Goal: Task Accomplishment & Management: Complete application form

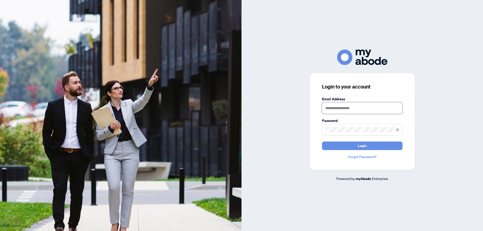
click at [363, 110] on input "text" at bounding box center [362, 108] width 80 height 12
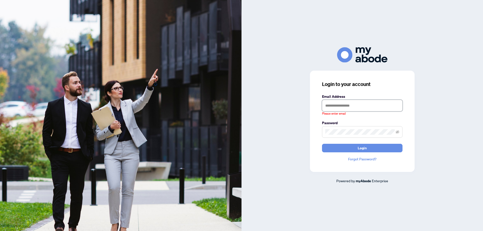
type input "**********"
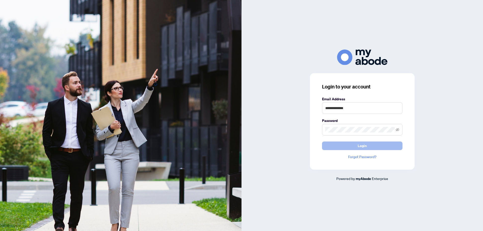
click at [368, 146] on button "Login" at bounding box center [362, 146] width 80 height 9
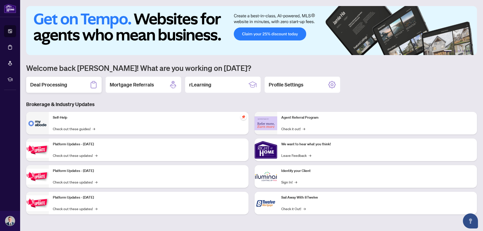
click at [74, 82] on div "Deal Processing" at bounding box center [63, 85] width 75 height 16
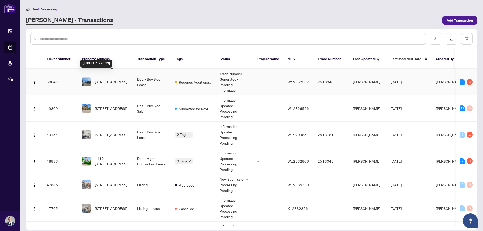
click at [111, 79] on span "[STREET_ADDRESS]" at bounding box center [111, 82] width 32 height 6
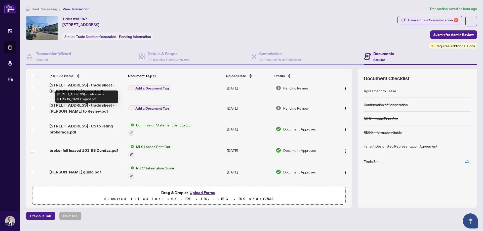
scroll to position [126, 0]
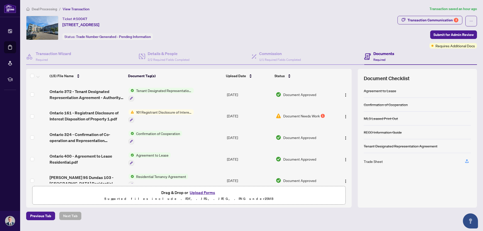
click at [204, 193] on button "Upload Forms" at bounding box center [202, 192] width 28 height 7
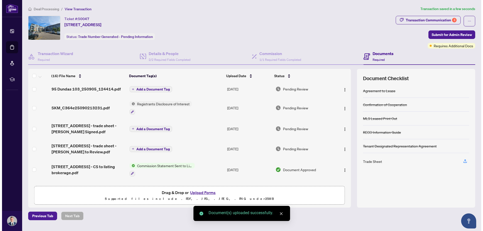
scroll to position [0, 0]
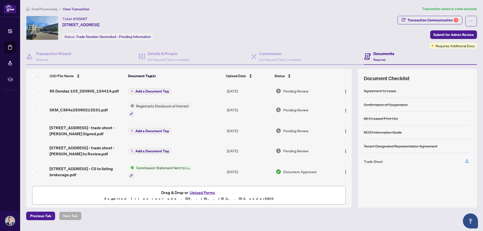
click at [152, 93] on span "Add a Document Tag" at bounding box center [151, 92] width 33 height 4
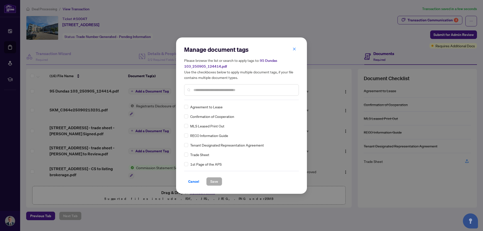
click at [225, 91] on input "text" at bounding box center [243, 90] width 101 height 6
type input "*******"
click at [216, 183] on span "Save" at bounding box center [214, 182] width 8 height 8
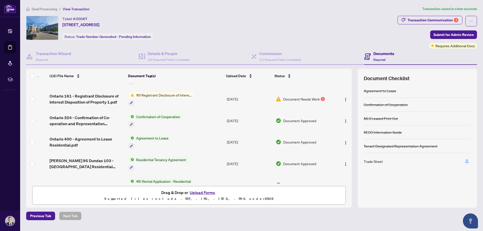
scroll to position [242, 0]
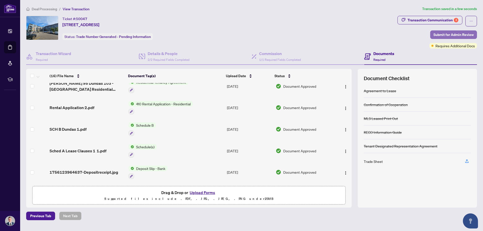
click at [474, 33] on button "Submit for Admin Review" at bounding box center [453, 34] width 47 height 9
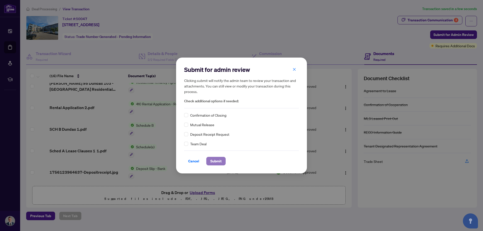
click at [214, 164] on span "Submit" at bounding box center [215, 161] width 11 height 8
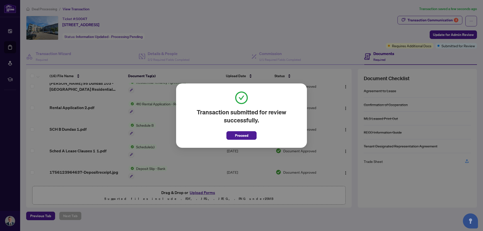
click at [9, 31] on div "Transaction submitted for review successfully. Proceed Cancel OK" at bounding box center [241, 115] width 483 height 231
click at [254, 135] on button "Proceed" at bounding box center [241, 135] width 30 height 9
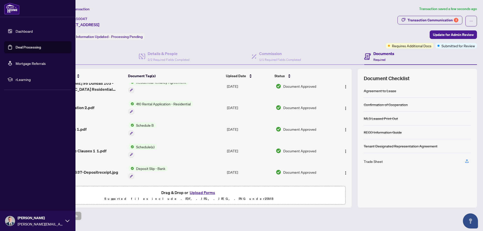
click at [19, 48] on link "Deal Processing" at bounding box center [28, 47] width 25 height 5
